Goal: Navigation & Orientation: Locate item on page

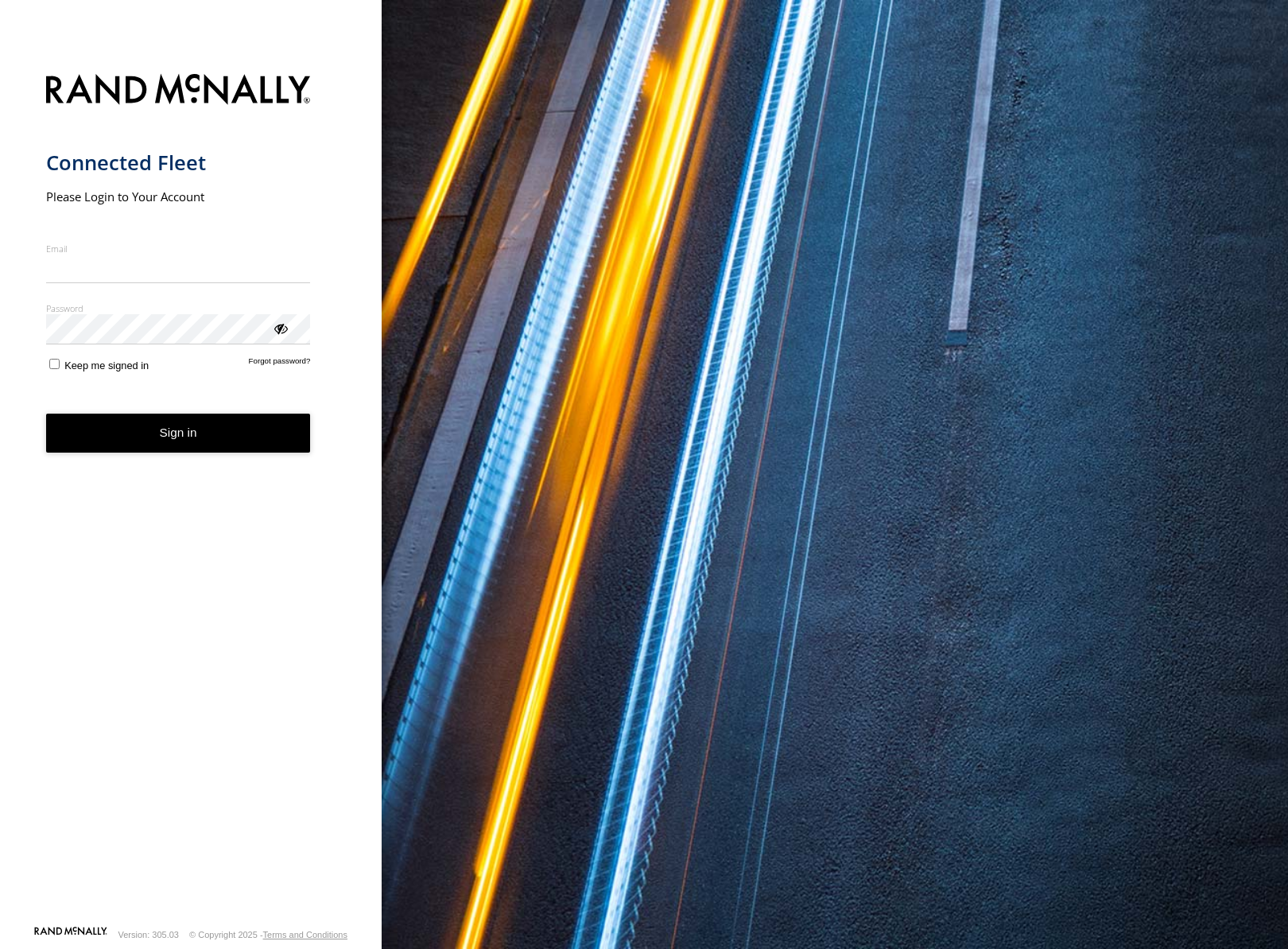
type input "**********"
click at [181, 444] on button "Sign in" at bounding box center [178, 433] width 265 height 39
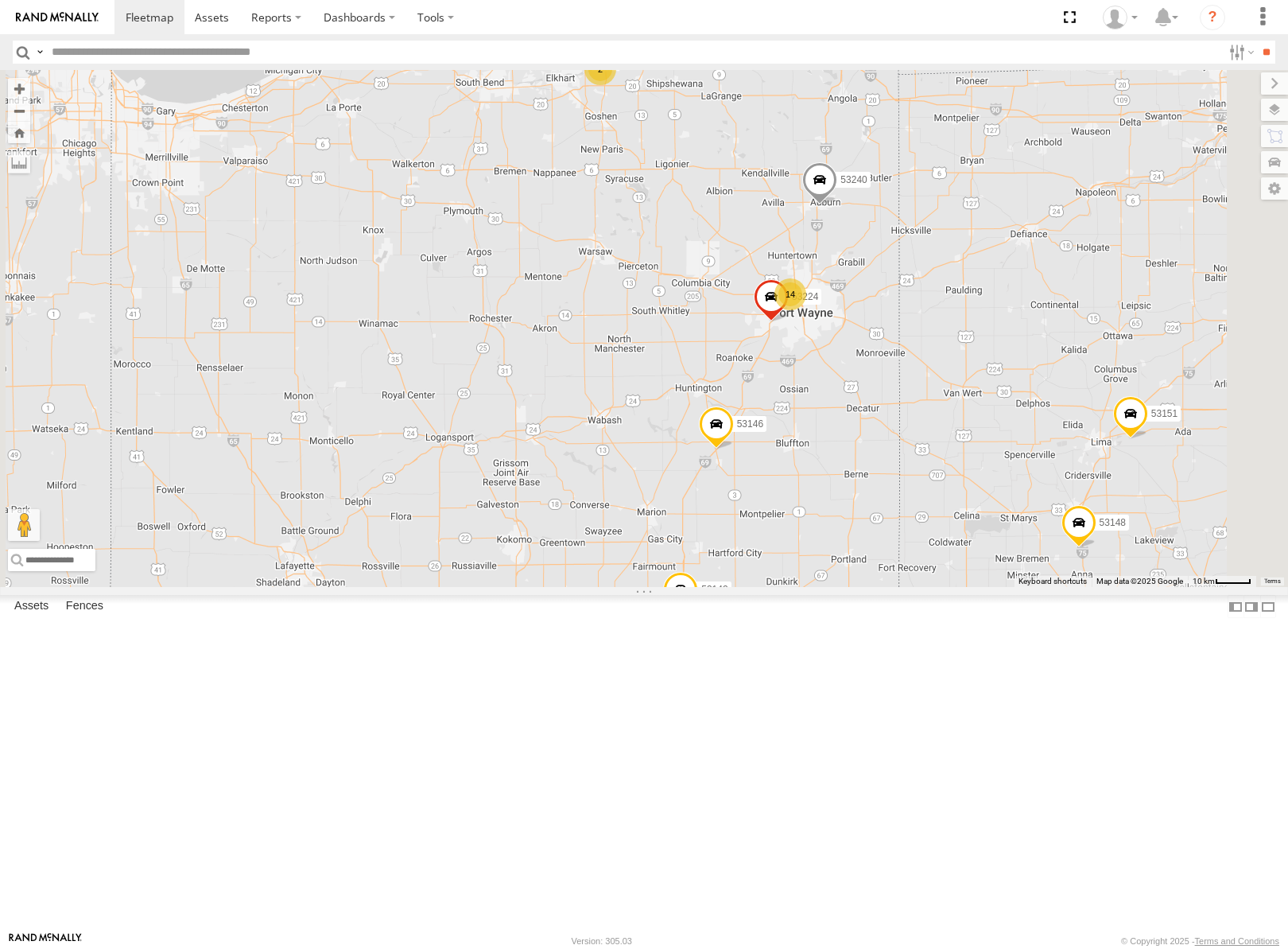
drag, startPoint x: 955, startPoint y: 432, endPoint x: 928, endPoint y: 465, distance: 42.6
click at [928, 465] on div "53149 53247 53233 53217 53208 53281 53248 53144 53271 53272 53151 53203 53148 5…" at bounding box center [644, 329] width 1288 height 517
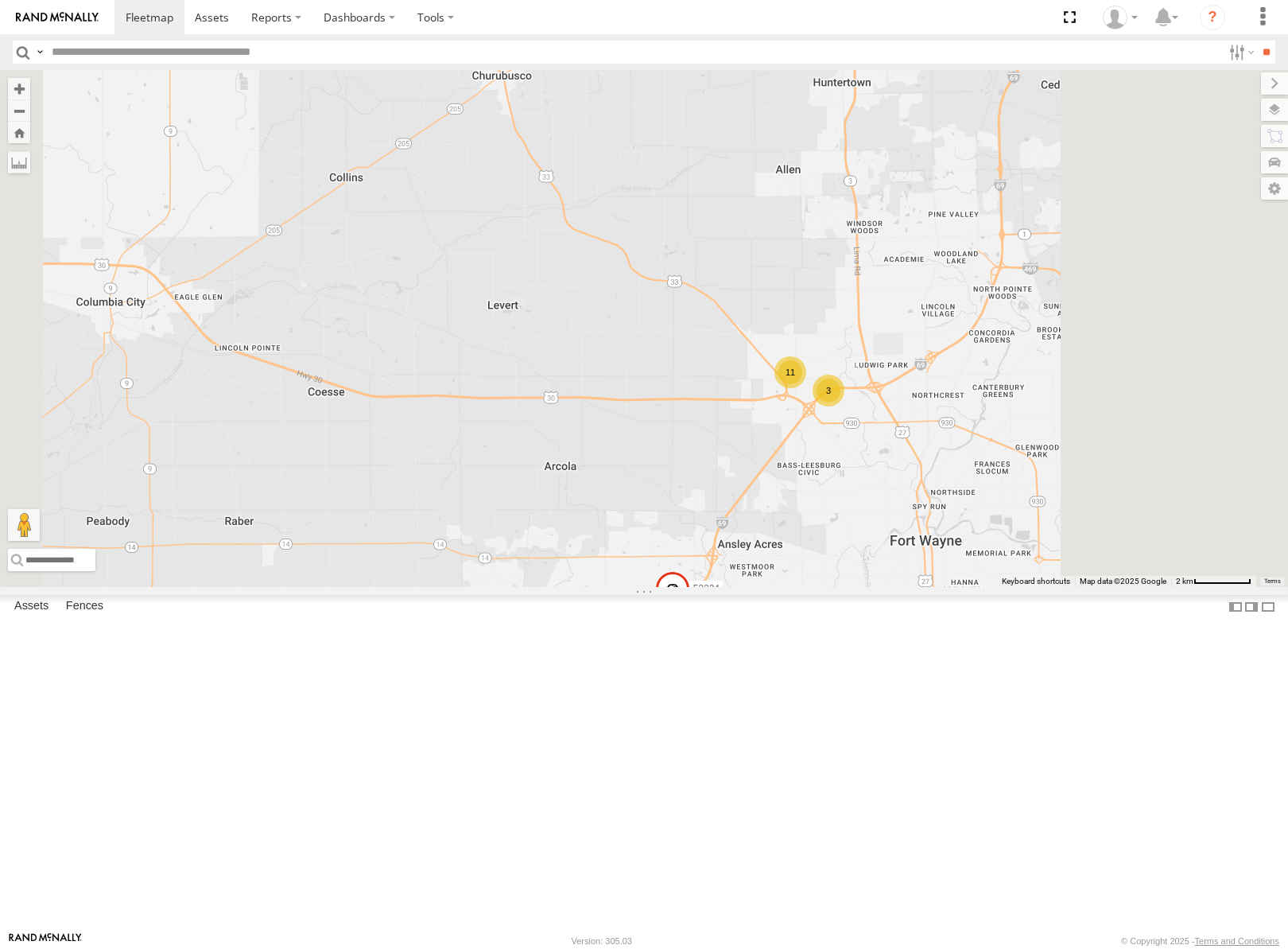
drag, startPoint x: 1158, startPoint y: 730, endPoint x: 1084, endPoint y: 620, distance: 132.6
click at [1113, 587] on div "53149 53247 53233 53217 53208 53281 53248 53144 53271 53272 53151 53203 53148 5…" at bounding box center [644, 329] width 1288 height 517
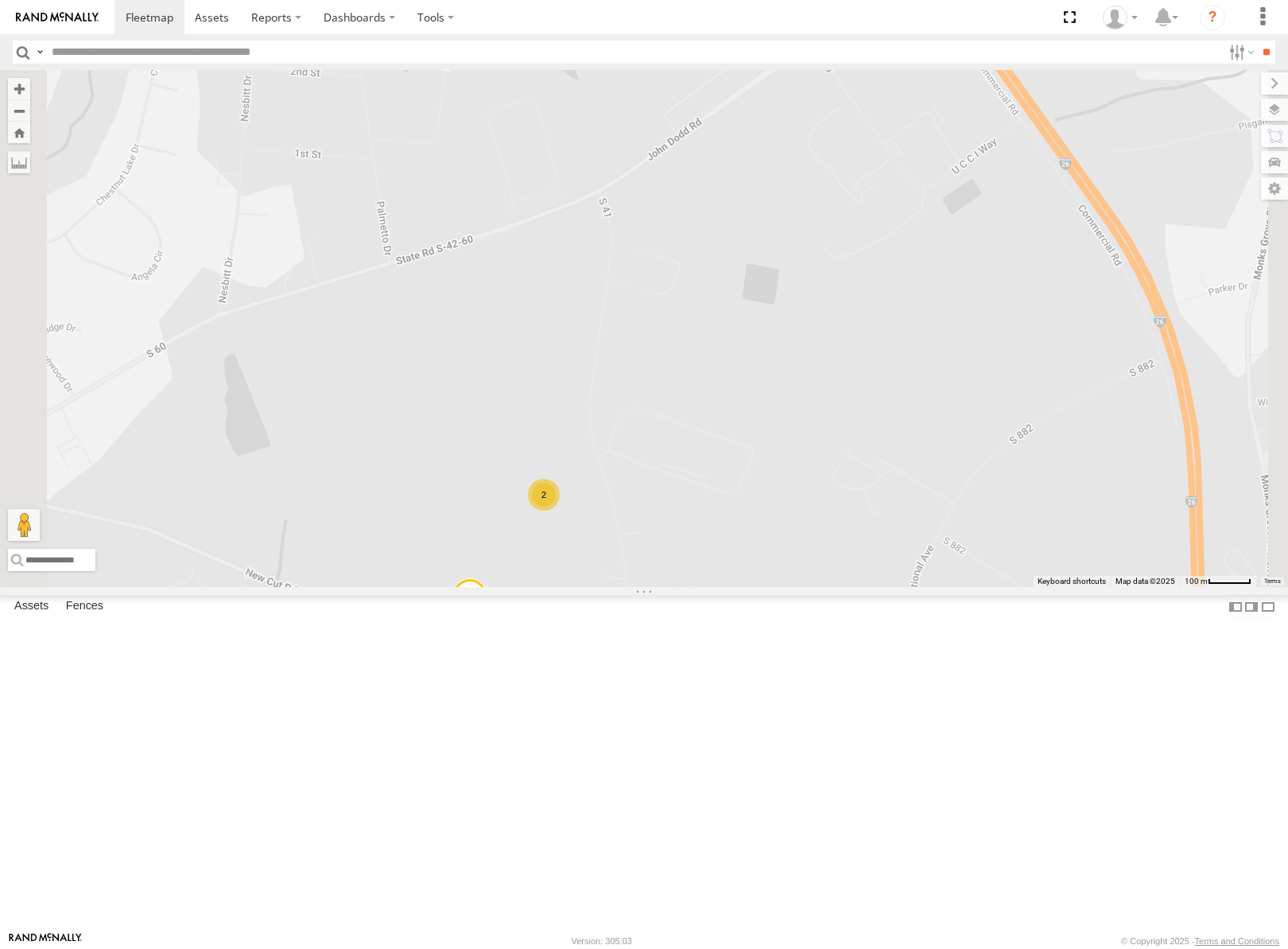
drag, startPoint x: 897, startPoint y: 636, endPoint x: 949, endPoint y: 537, distance: 111.8
click at [943, 549] on div "53149 53247 53233 53217 53208 53281 53248 53144 53285 2 53228" at bounding box center [644, 329] width 1288 height 517
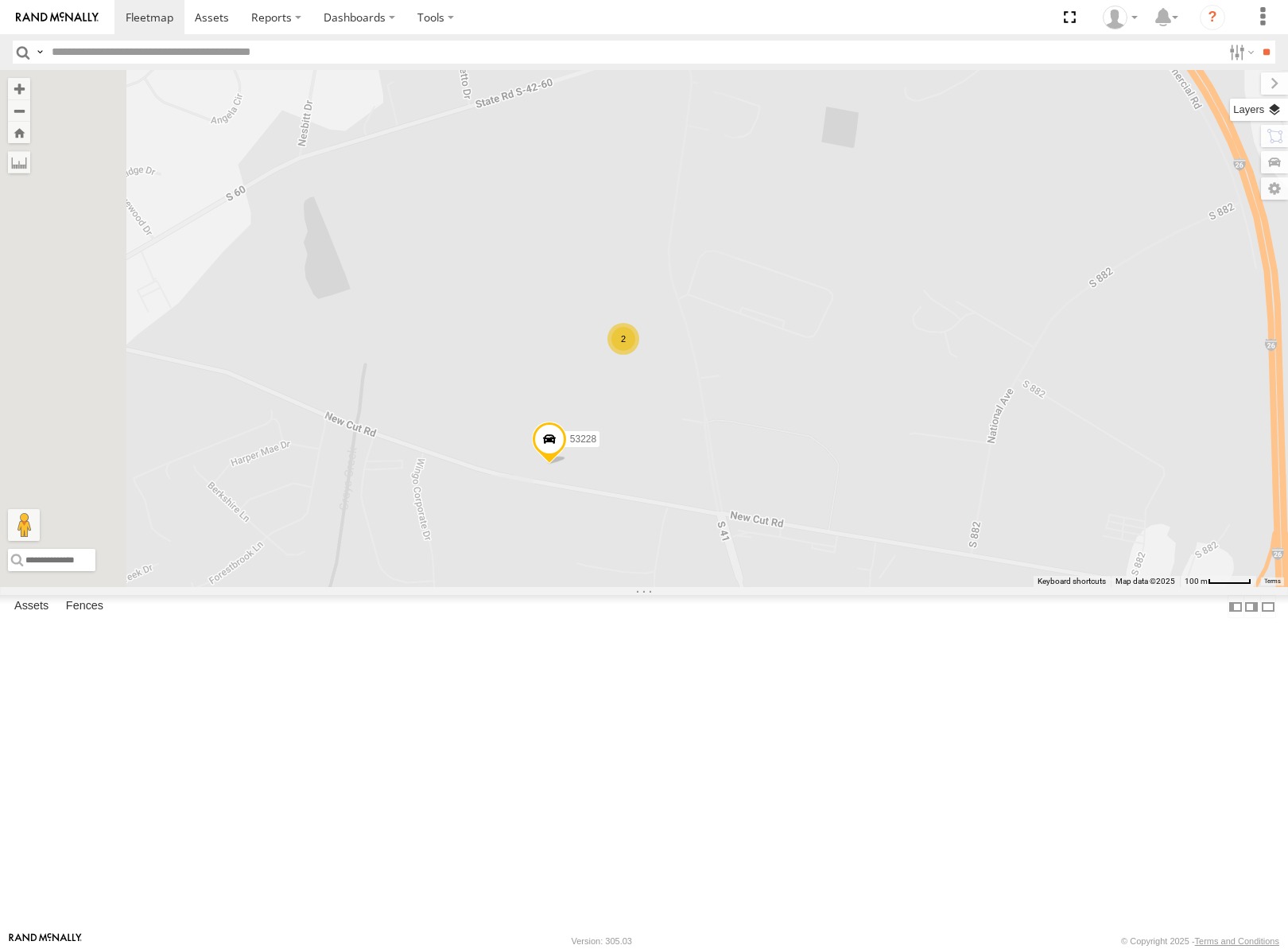
click at [1282, 106] on label at bounding box center [1259, 110] width 58 height 22
click at [0, 0] on span "Basemaps" at bounding box center [0, 0] width 0 height 0
click at [0, 0] on span "Satellite" at bounding box center [0, 0] width 0 height 0
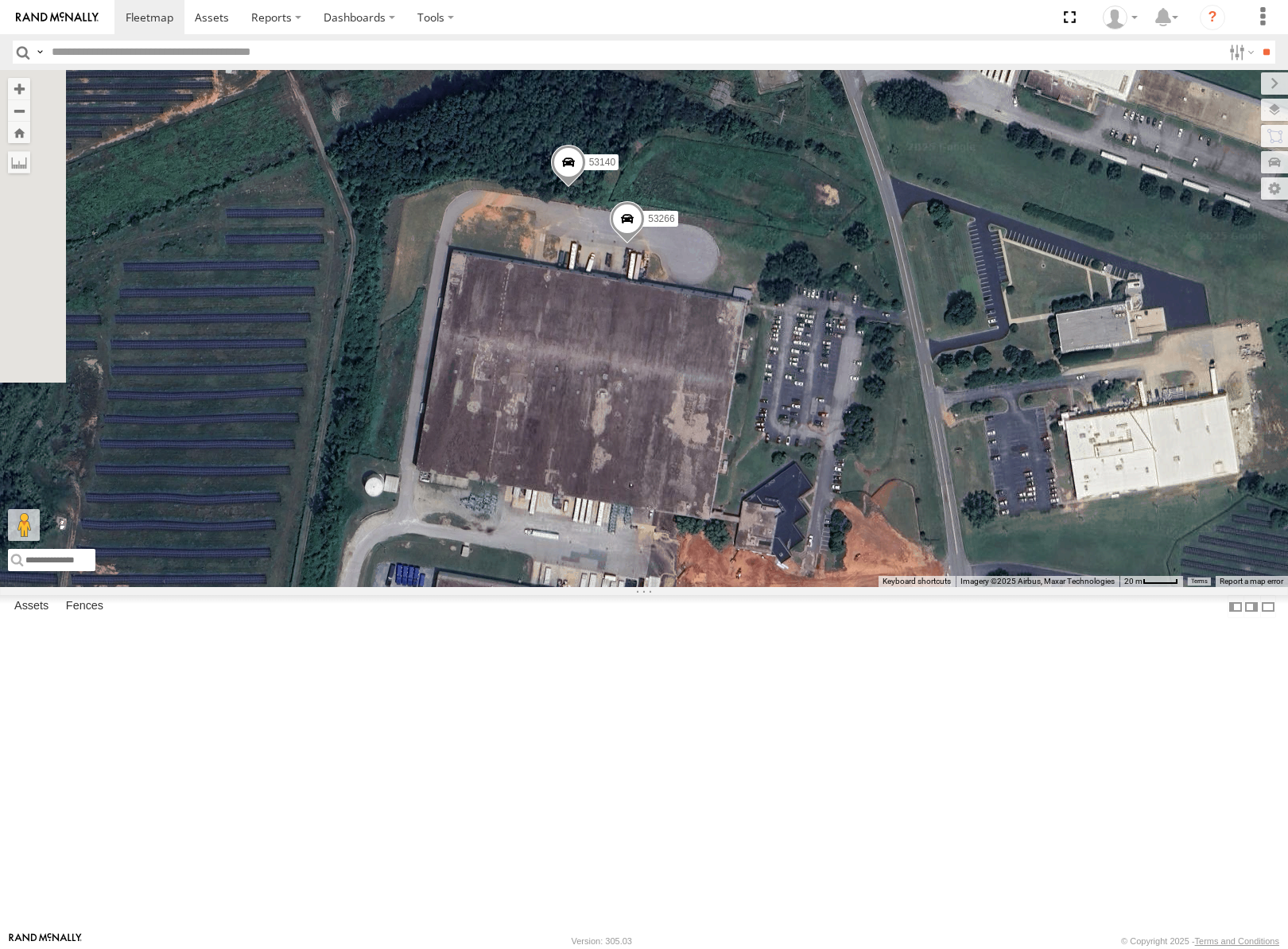
drag, startPoint x: 837, startPoint y: 559, endPoint x: 882, endPoint y: 413, distance: 152.8
click at [882, 413] on div "53149 53247 53233 53217 53208 53281 53248 53144 53285 53228 53266 53140" at bounding box center [644, 329] width 1288 height 517
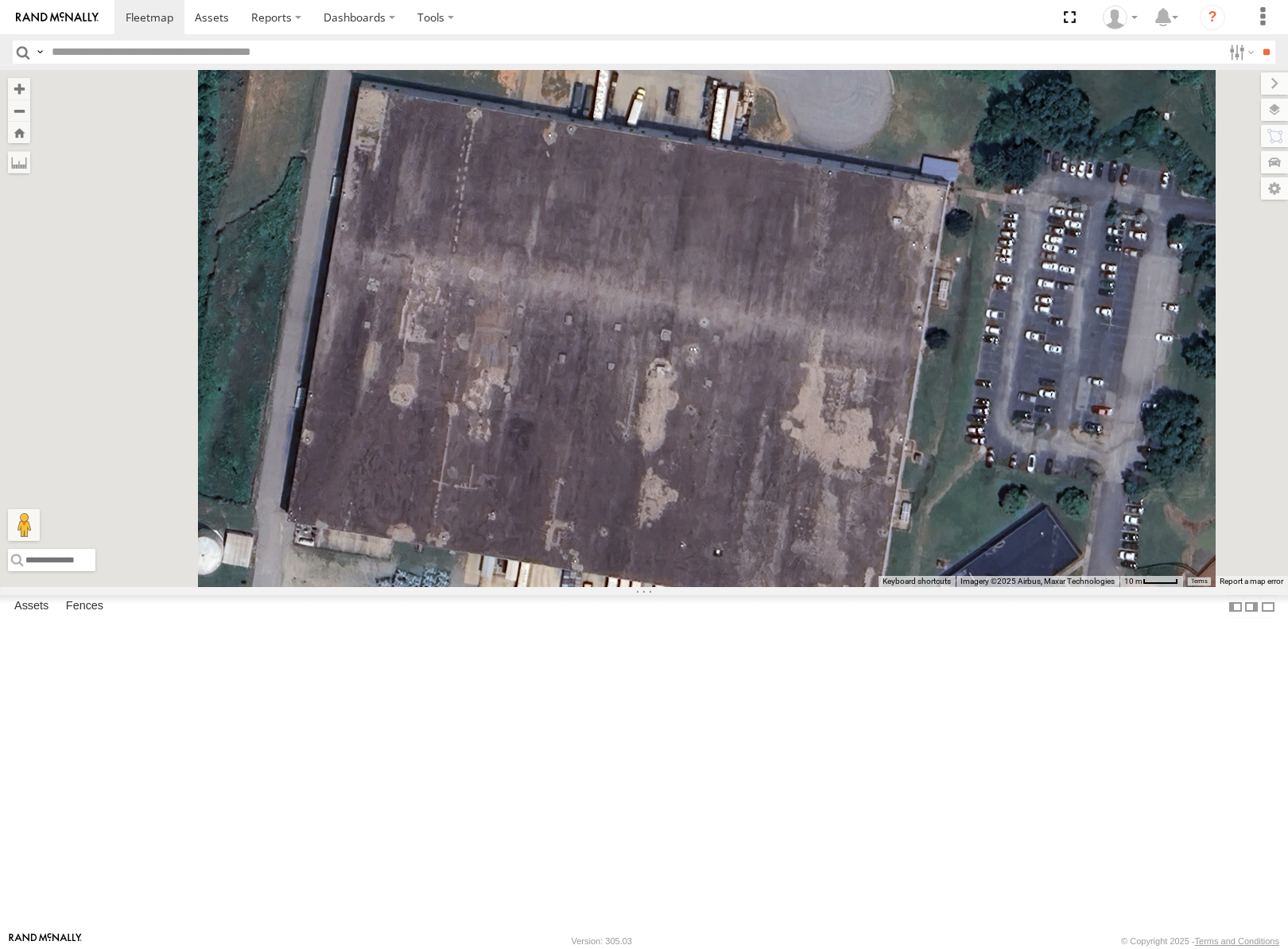
click at [728, 69] on span at bounding box center [710, 47] width 35 height 43
click at [732, 51] on label at bounding box center [716, 45] width 31 height 11
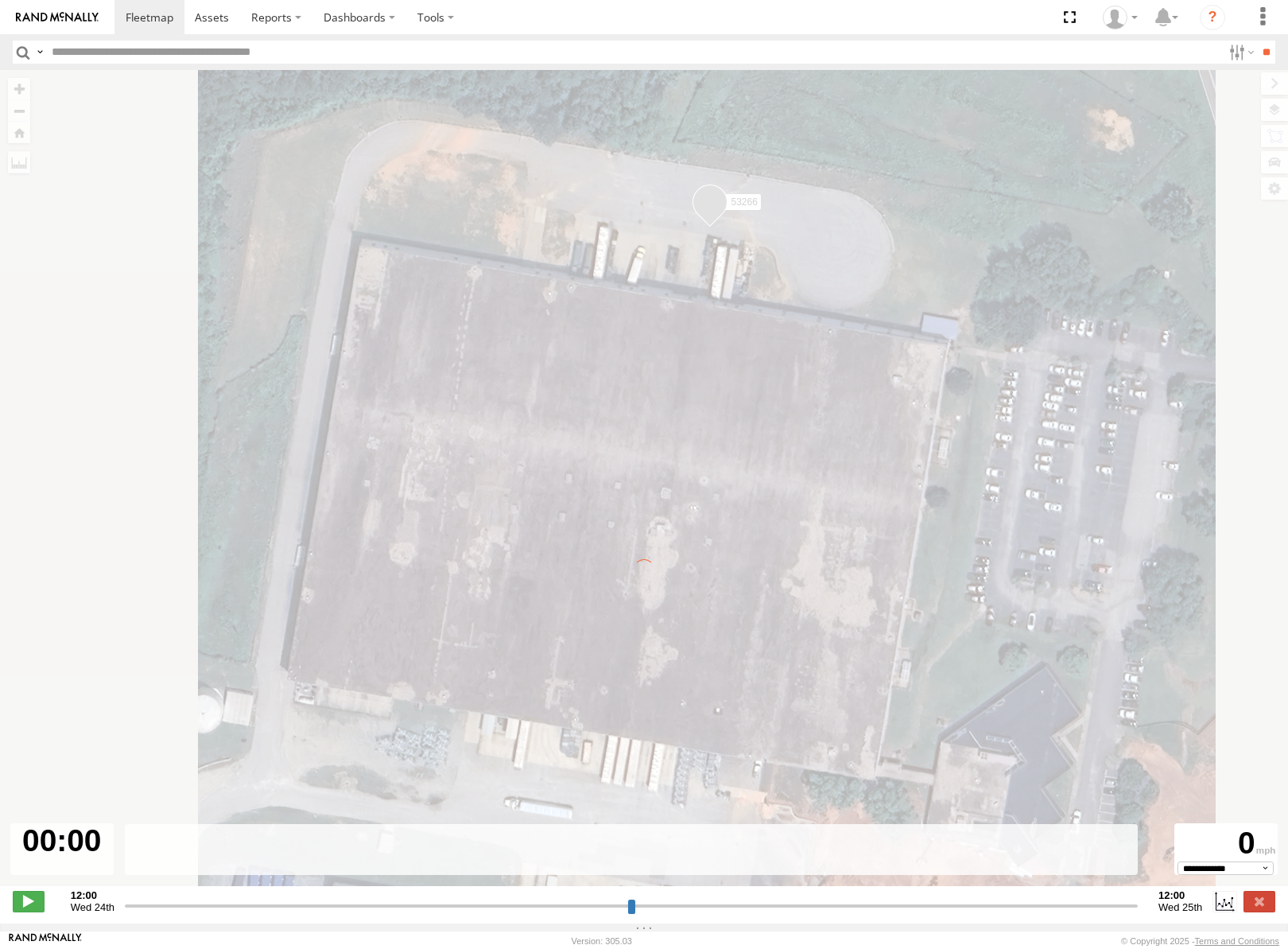
type input "**********"
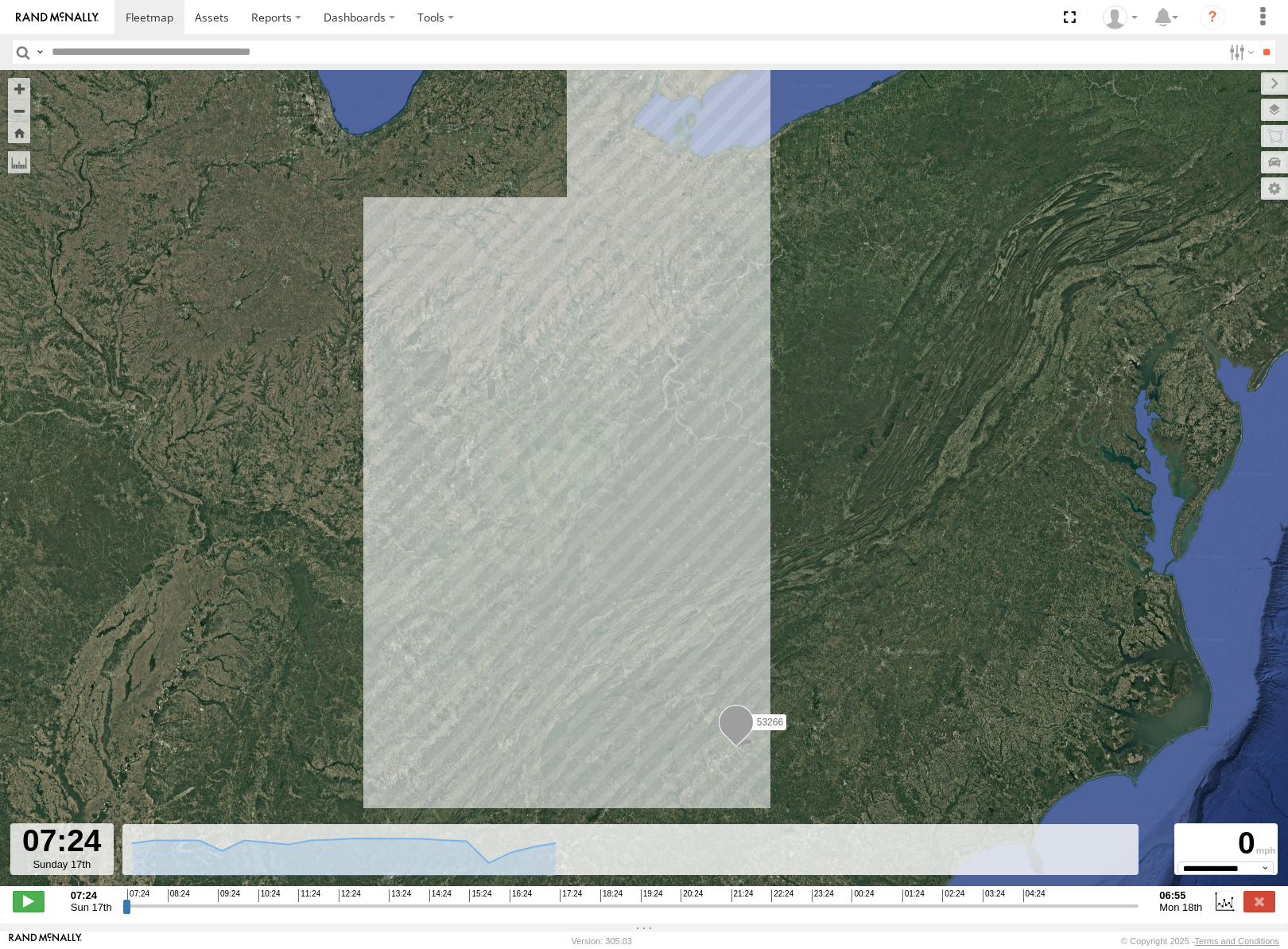
click at [0, 0] on span "Roadmap" at bounding box center [0, 0] width 0 height 0
